Goal: Check status: Check status

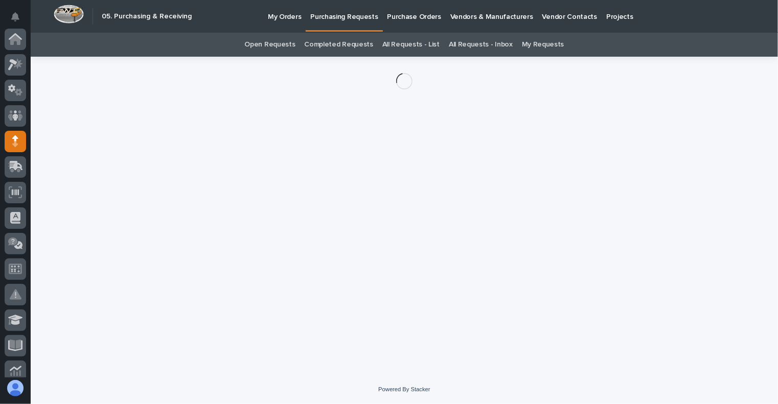
scroll to position [102, 0]
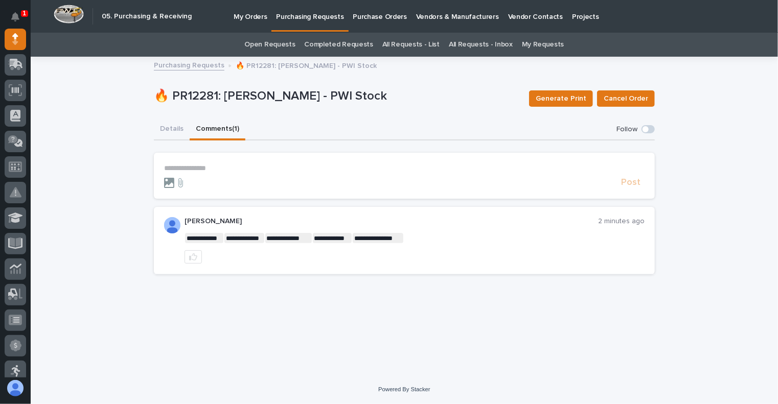
click at [166, 179] on icon at bounding box center [169, 183] width 10 height 10
click at [164, 178] on input "file" at bounding box center [164, 178] width 0 height 0
click at [413, 114] on div "🔥 PR12281: [PERSON_NAME] - PWI Stock Generate Print Cancel Order" at bounding box center [404, 98] width 501 height 41
click at [178, 129] on button "Details" at bounding box center [172, 129] width 36 height 21
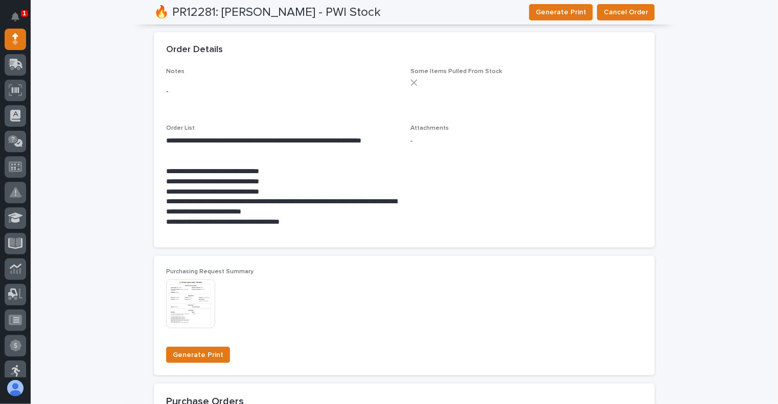
scroll to position [588, 0]
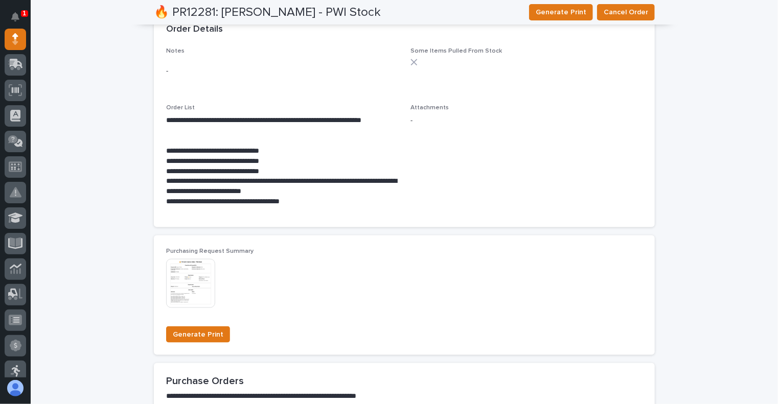
click at [174, 279] on img at bounding box center [190, 283] width 49 height 49
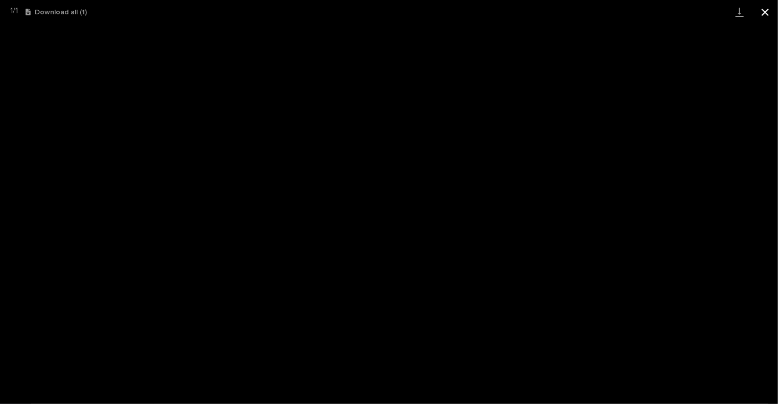
drag, startPoint x: 763, startPoint y: 12, endPoint x: 758, endPoint y: 19, distance: 8.9
click at [763, 12] on button "Close gallery" at bounding box center [765, 12] width 26 height 24
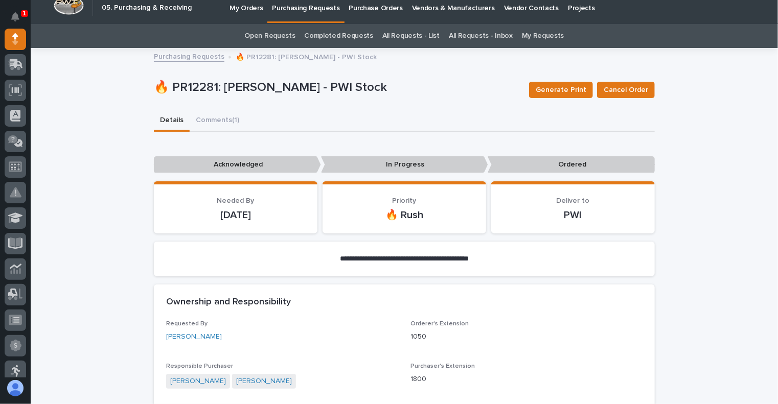
scroll to position [0, 0]
